Goal: Information Seeking & Learning: Find specific fact

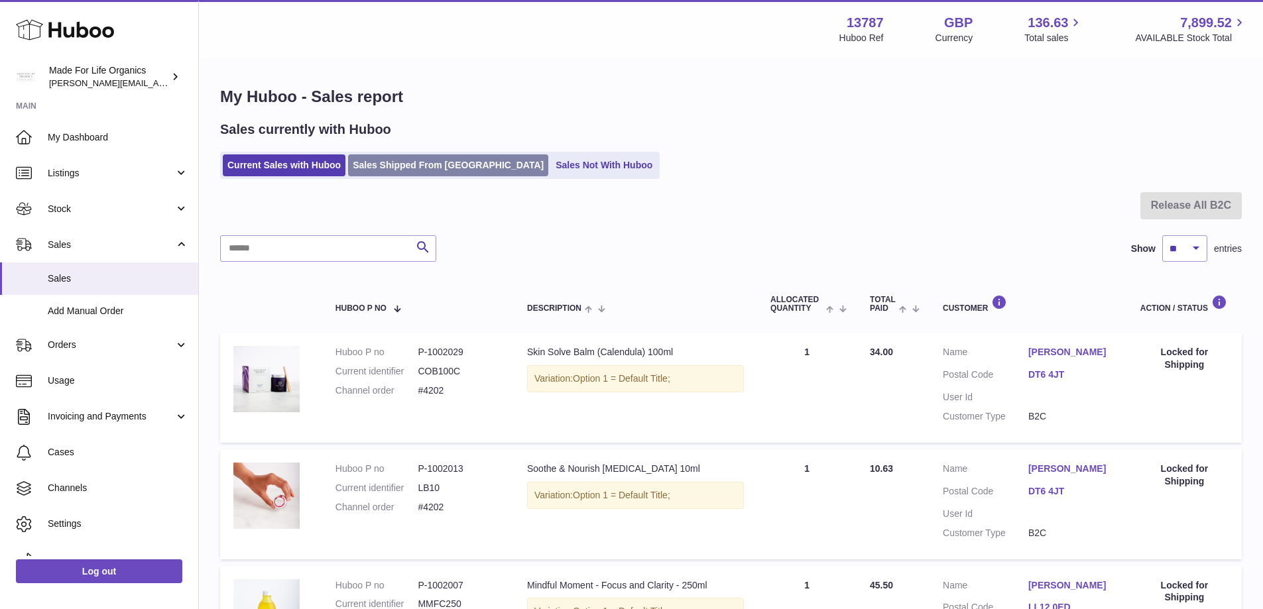
click at [422, 162] on link "Sales Shipped From [GEOGRAPHIC_DATA]" at bounding box center [448, 166] width 200 height 22
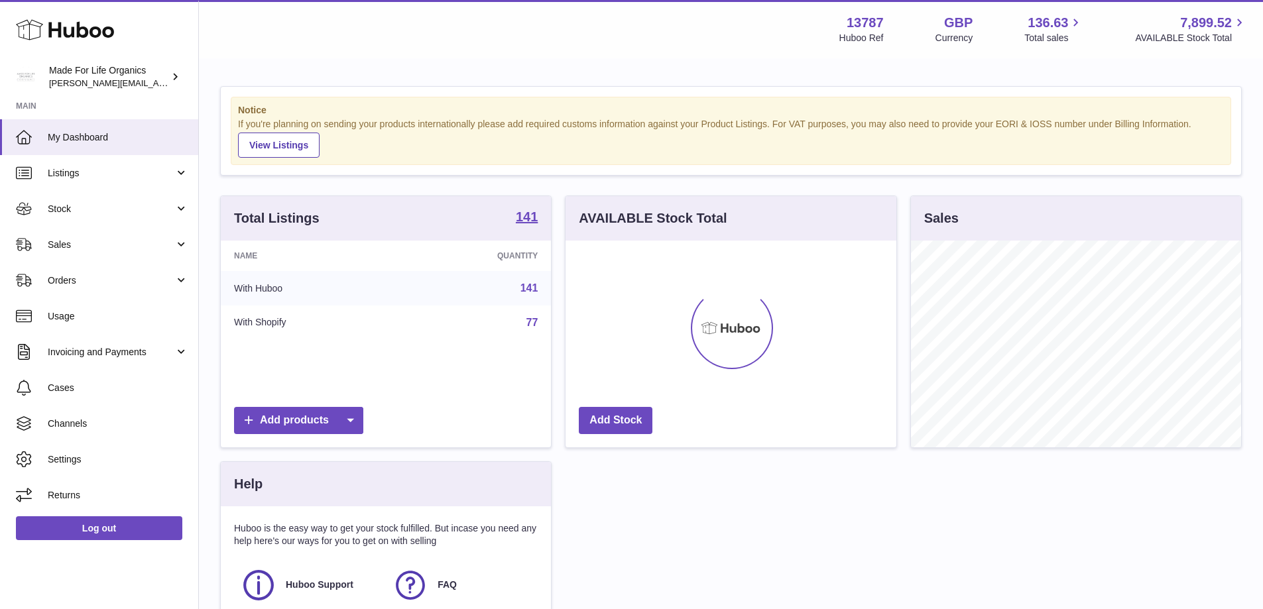
scroll to position [207, 331]
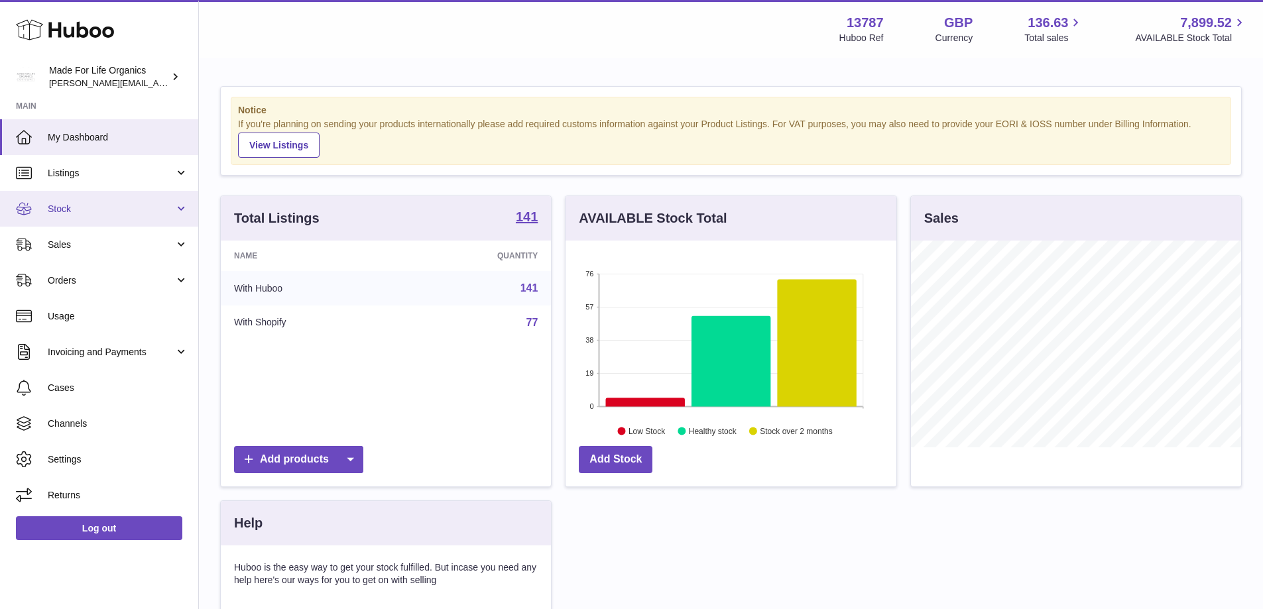
click at [68, 198] on link "Stock" at bounding box center [99, 209] width 198 height 36
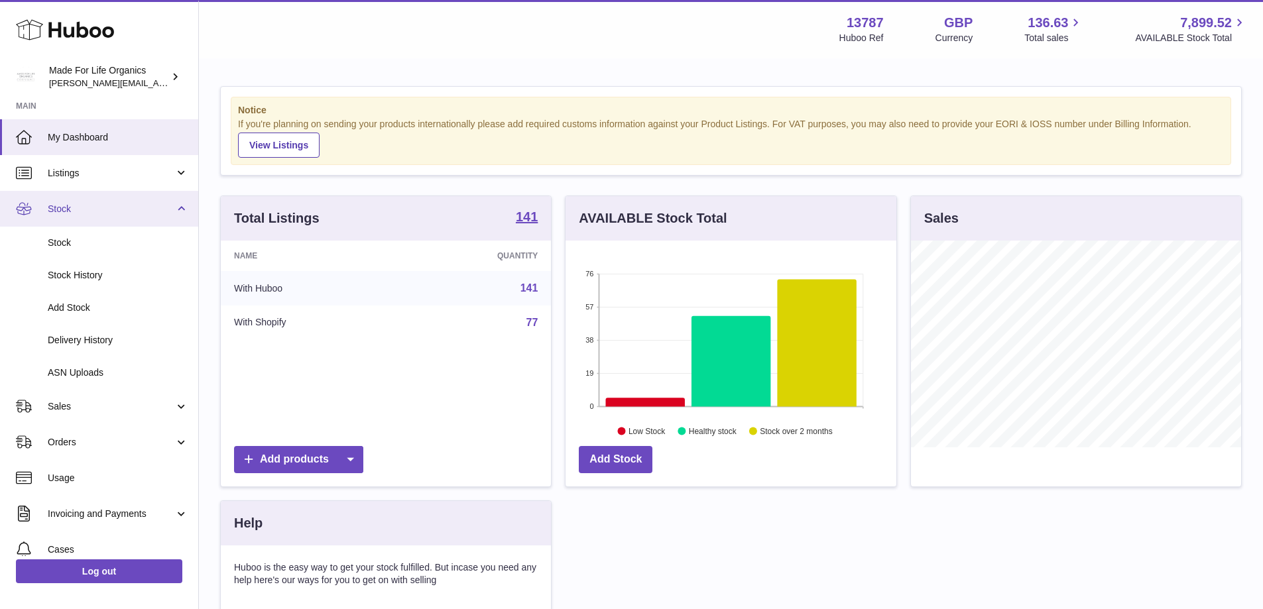
click at [56, 211] on span "Stock" at bounding box center [111, 209] width 127 height 13
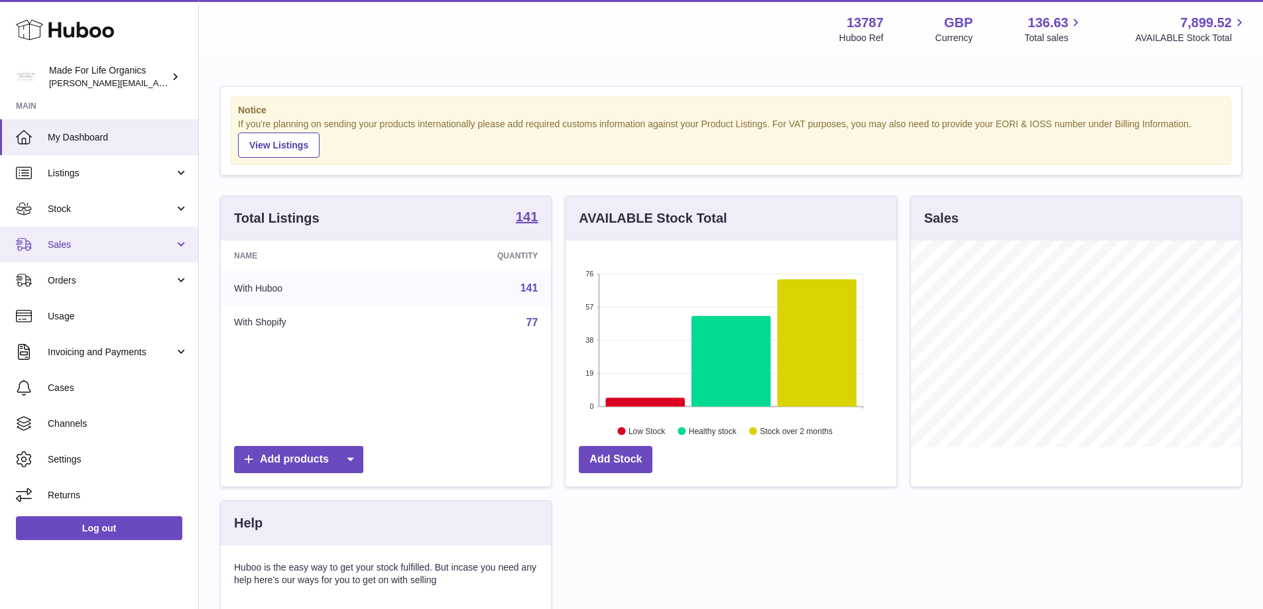
click at [48, 246] on span "Sales" at bounding box center [111, 245] width 127 height 13
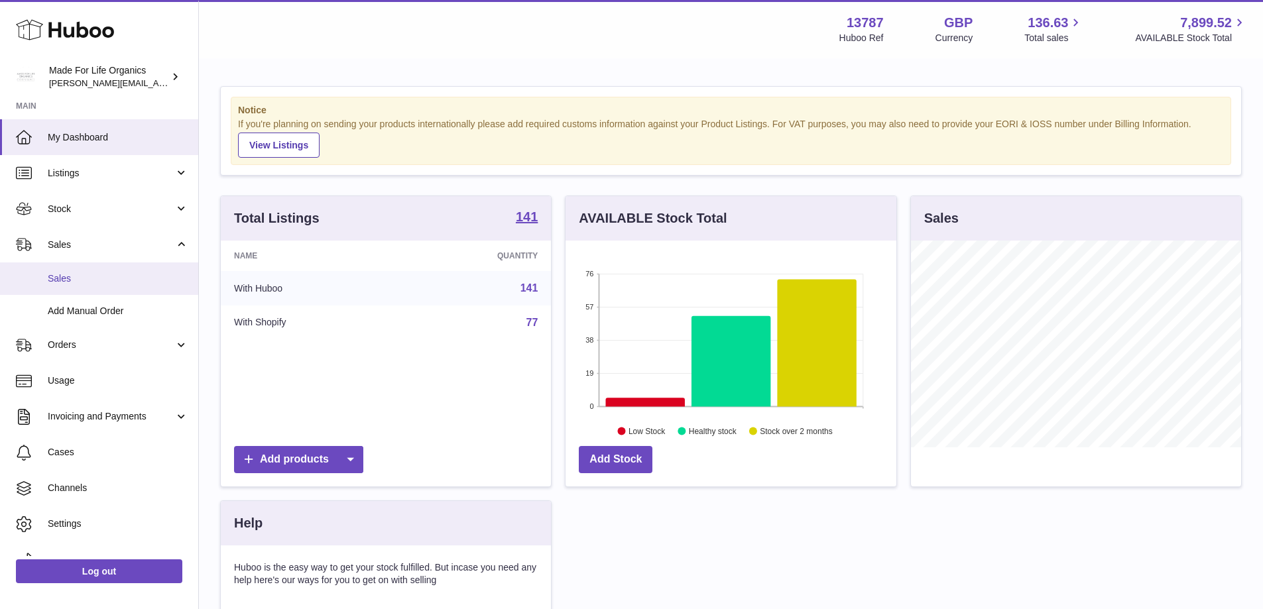
click at [62, 279] on span "Sales" at bounding box center [118, 279] width 141 height 13
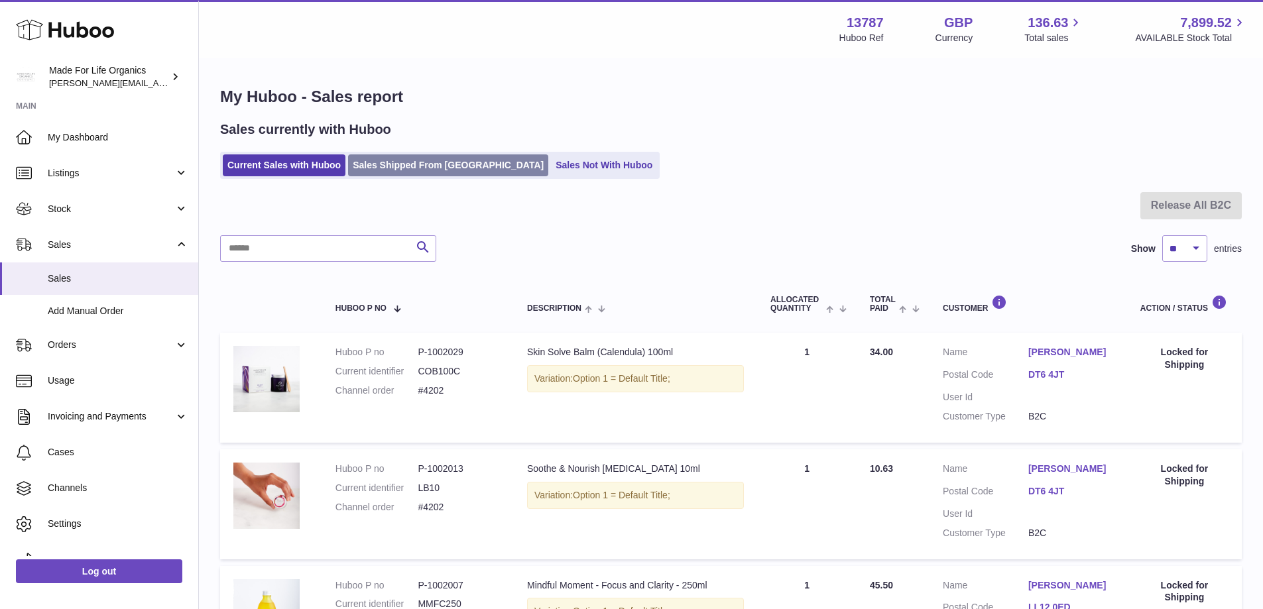
click at [399, 164] on link "Sales Shipped From [GEOGRAPHIC_DATA]" at bounding box center [448, 166] width 200 height 22
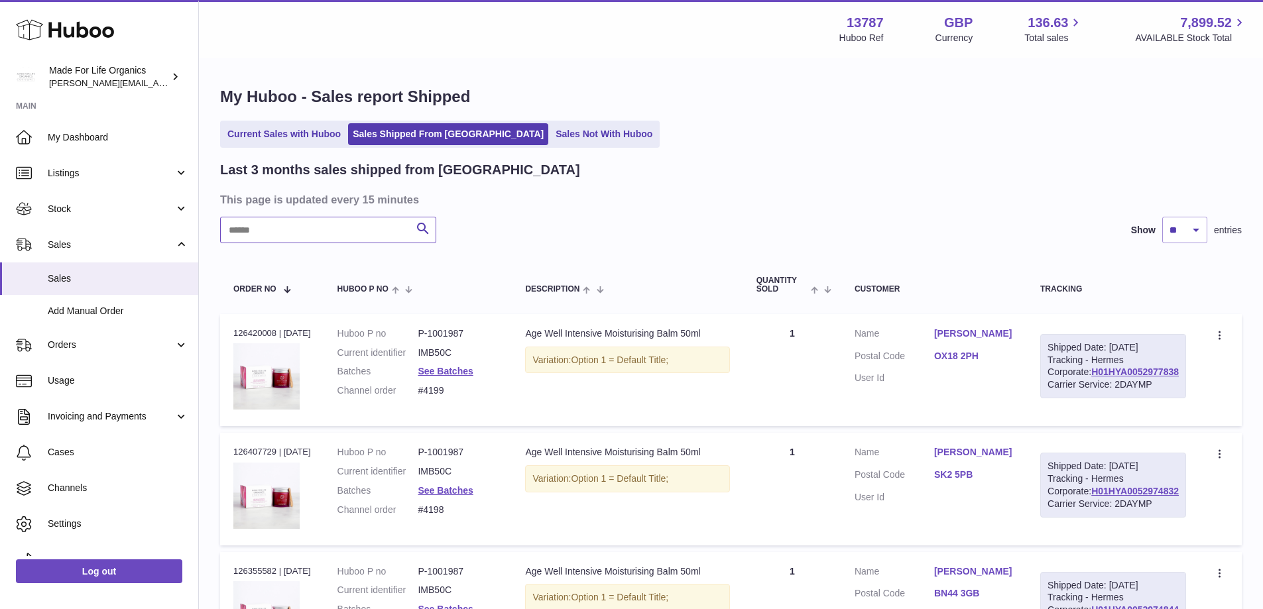
click at [317, 232] on input "text" at bounding box center [328, 230] width 216 height 27
type input "*****"
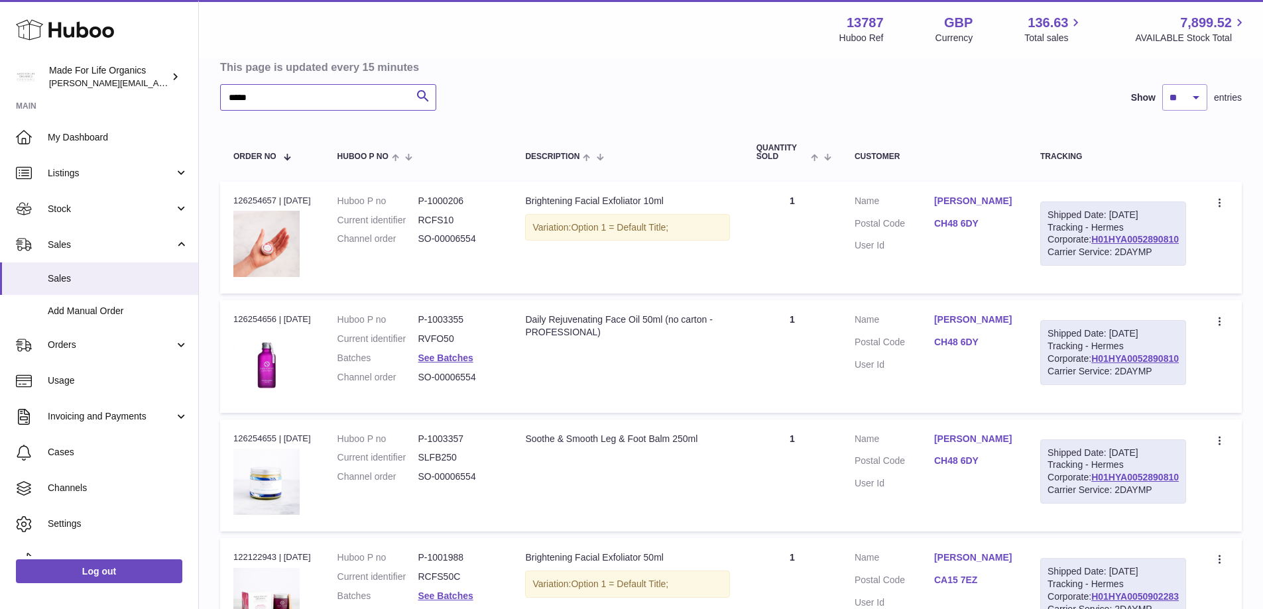
scroll to position [199, 0]
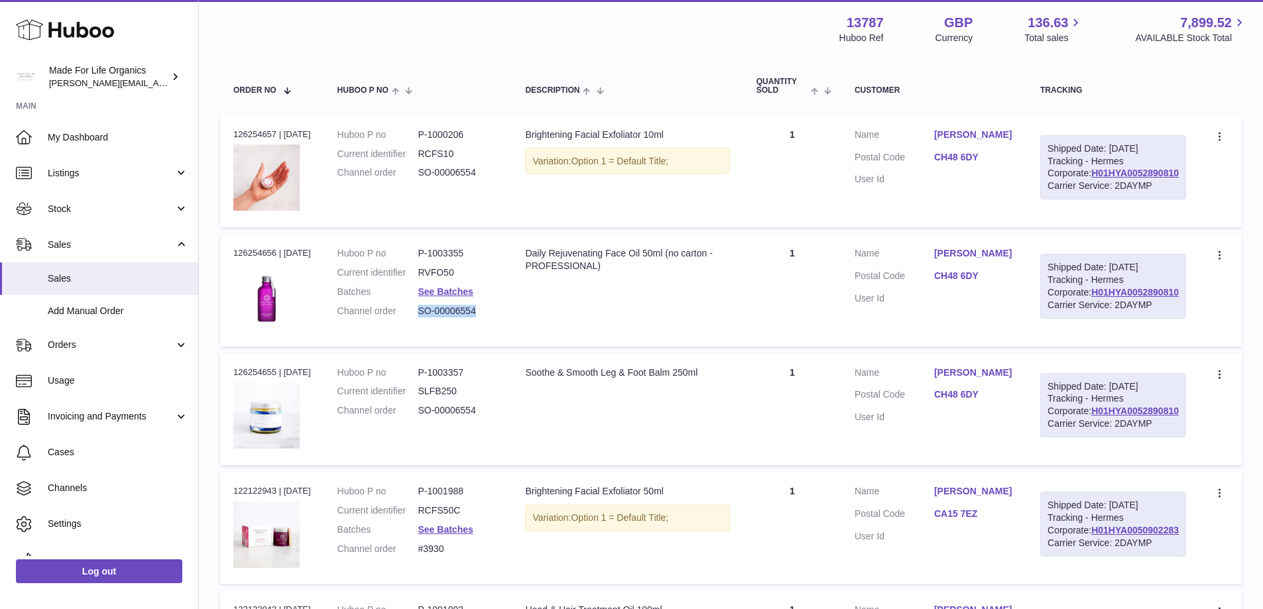
drag, startPoint x: 489, startPoint y: 342, endPoint x: 428, endPoint y: 346, distance: 61.8
click at [428, 318] on dd "SO-00006554" at bounding box center [458, 311] width 81 height 13
copy dd "SO-00006554"
click at [523, 346] on td "Description Daily Rejuvenating Face Oil 50ml (no carton - PROFESSIONAL)" at bounding box center [627, 290] width 231 height 112
drag, startPoint x: 468, startPoint y: 303, endPoint x: 426, endPoint y: 305, distance: 41.8
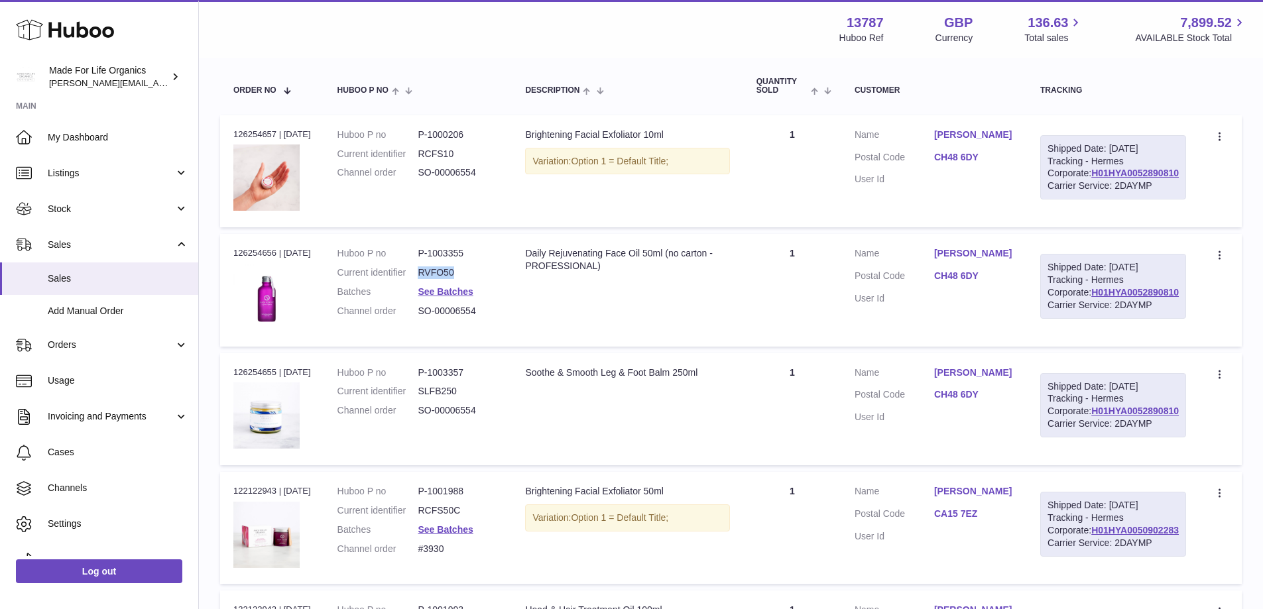
click at [426, 279] on dd "RVFO50" at bounding box center [458, 273] width 81 height 13
copy dd "RVFO50"
click at [489, 279] on dd "RVFO50" at bounding box center [458, 273] width 81 height 13
drag, startPoint x: 455, startPoint y: 300, endPoint x: 426, endPoint y: 281, distance: 35.3
click at [426, 281] on dl "Huboo P no P-1003355 Current identifier RVFO50 Batches See Batches Channel orde…" at bounding box center [419, 285] width 162 height 77
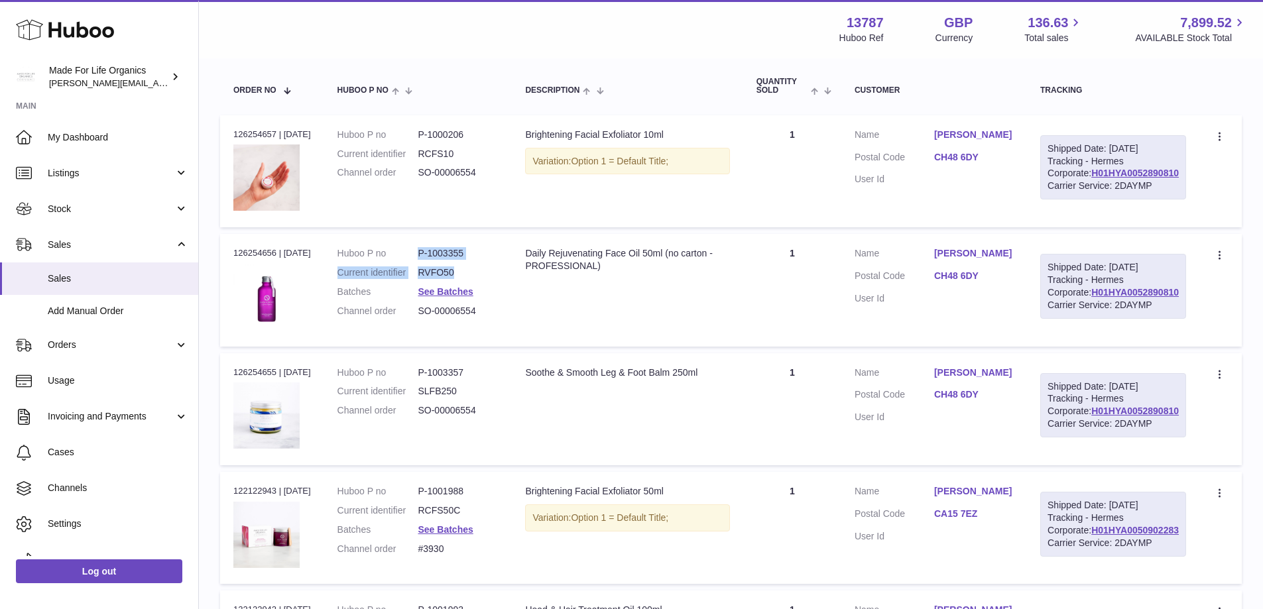
click at [509, 307] on td "Huboo P no P-1003355 Current identifier RVFO50 Batches See Batches Channel orde…" at bounding box center [418, 290] width 188 height 112
drag, startPoint x: 478, startPoint y: 285, endPoint x: 424, endPoint y: 284, distance: 54.4
click at [424, 284] on dl "Huboo P no P-1003355 Current identifier RVFO50 Batches See Batches Channel orde…" at bounding box center [419, 285] width 162 height 77
copy dl "P-1003355"
click at [729, 498] on div "Brightening Facial Exfoliator 50ml" at bounding box center [627, 491] width 204 height 13
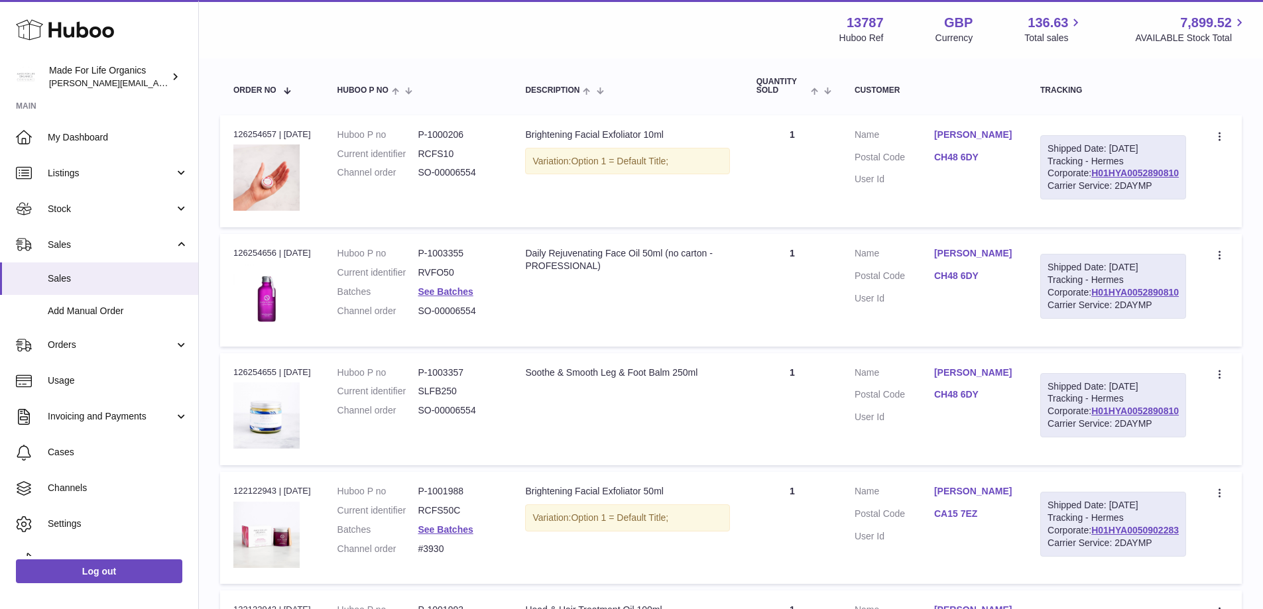
scroll to position [133, 0]
